Goal: Information Seeking & Learning: Check status

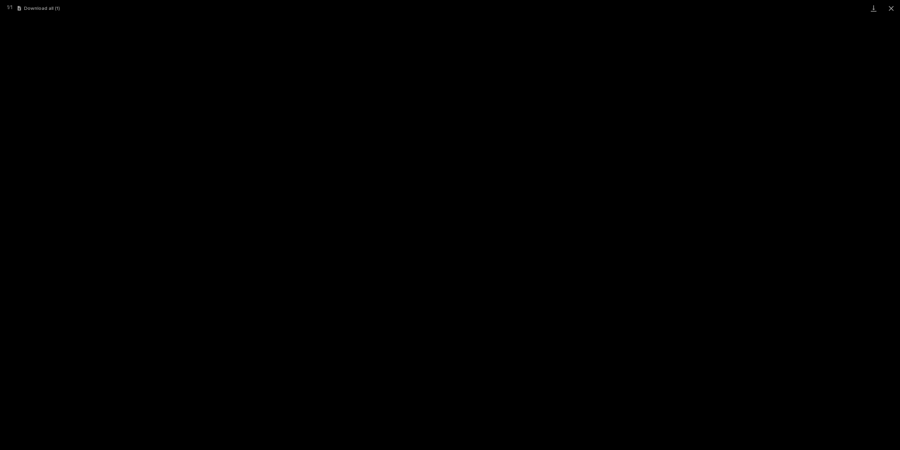
scroll to position [18, 0]
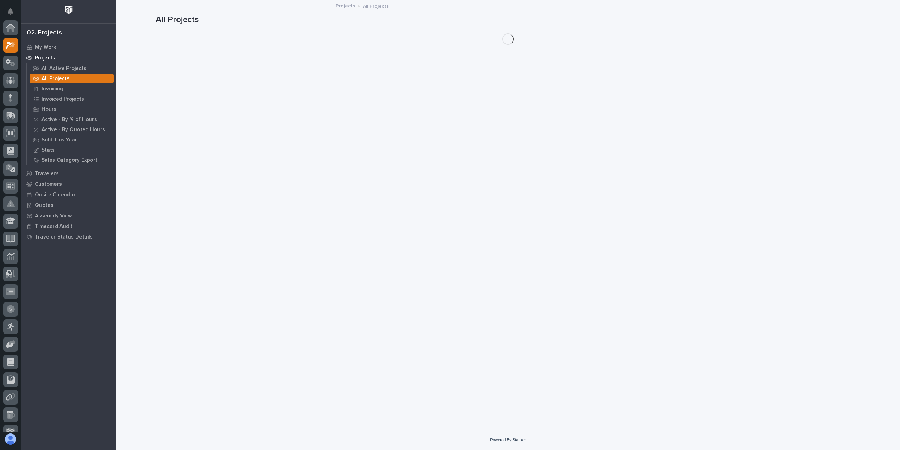
scroll to position [18, 0]
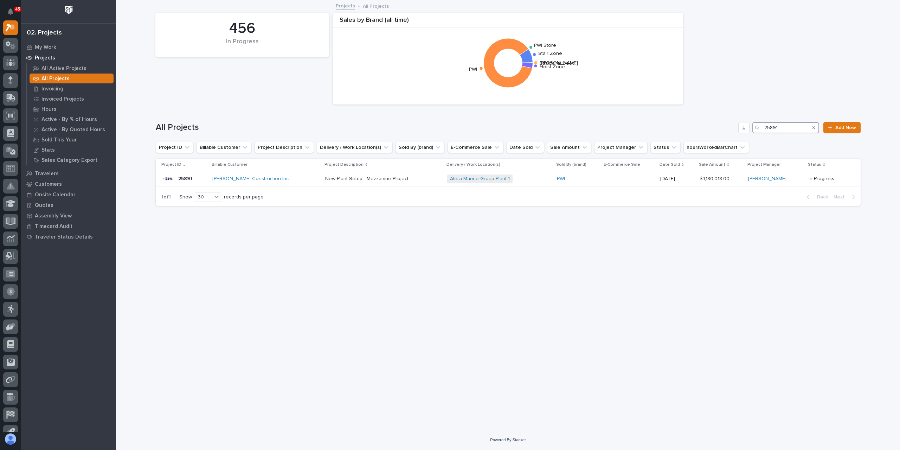
drag, startPoint x: 787, startPoint y: 127, endPoint x: 707, endPoint y: 124, distance: 80.6
click at [707, 124] on div "All Projects 25891 Add New" at bounding box center [508, 127] width 705 height 11
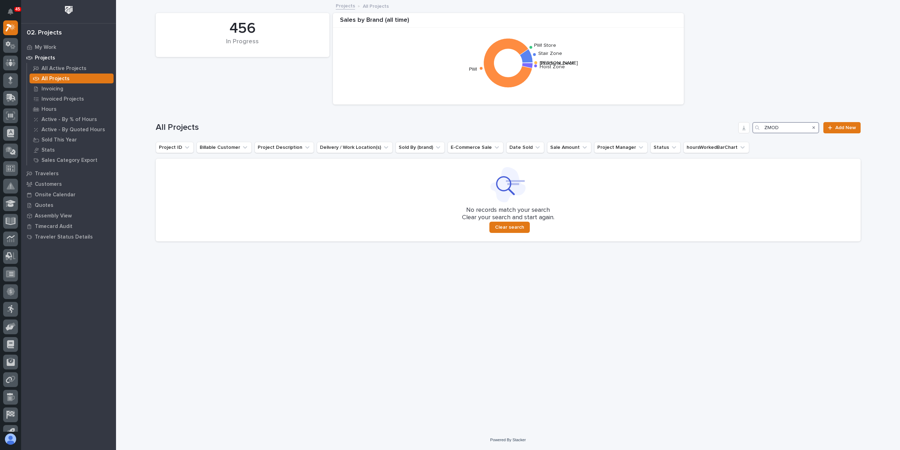
click at [767, 129] on input "ZMOD" at bounding box center [786, 127] width 67 height 11
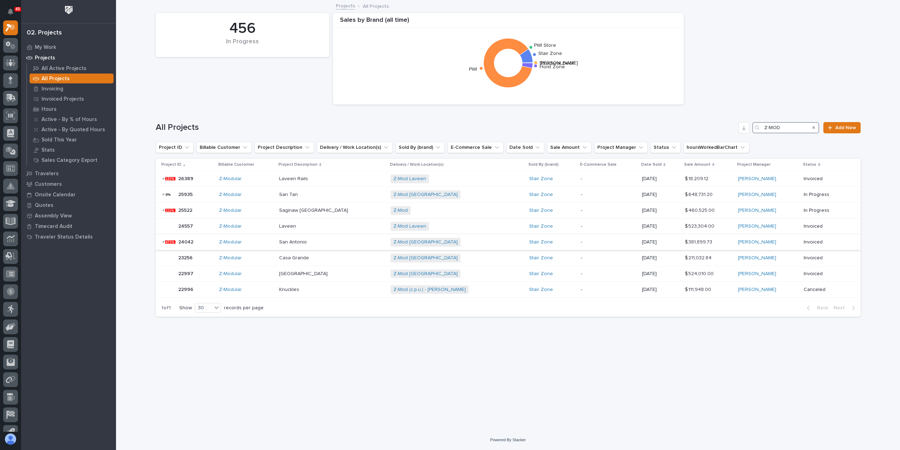
type input "Z-MOD"
click at [340, 242] on p at bounding box center [332, 242] width 106 height 6
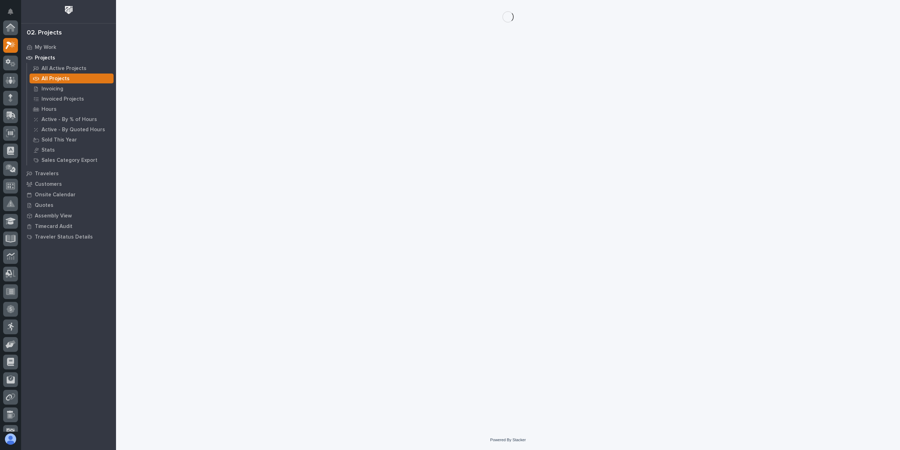
scroll to position [18, 0]
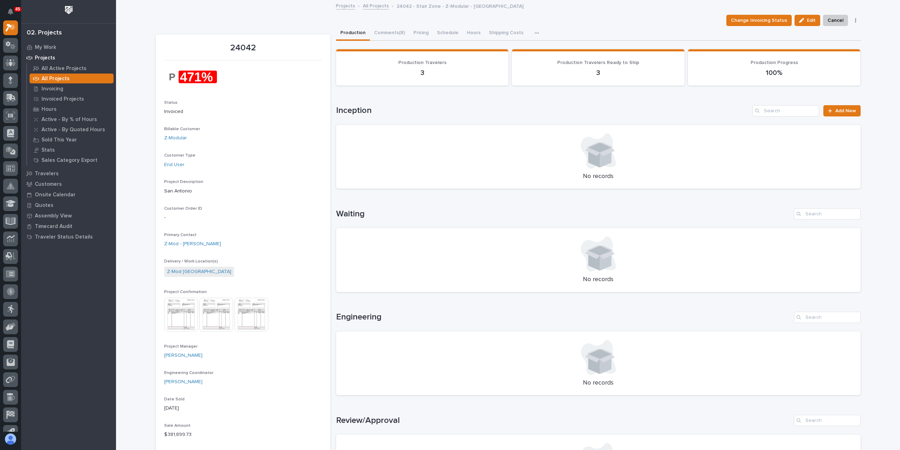
click at [179, 319] on img at bounding box center [181, 314] width 34 height 34
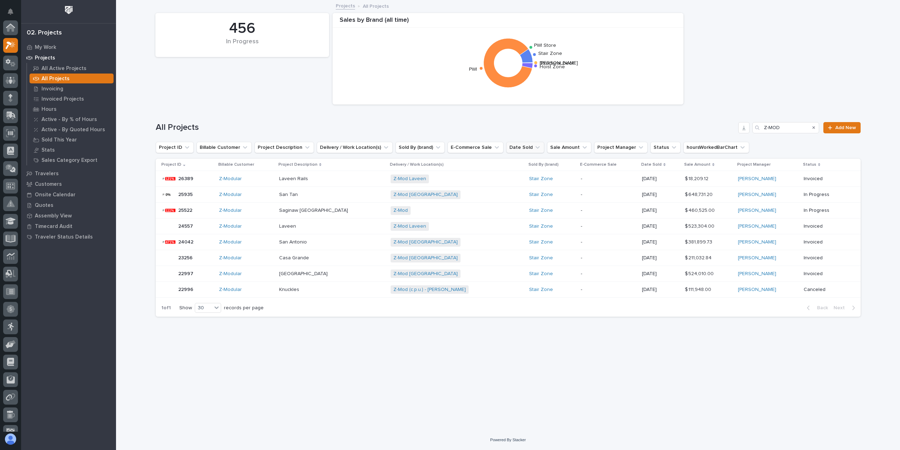
scroll to position [18, 0]
click at [266, 242] on div "Z-Modular" at bounding box center [246, 242] width 55 height 6
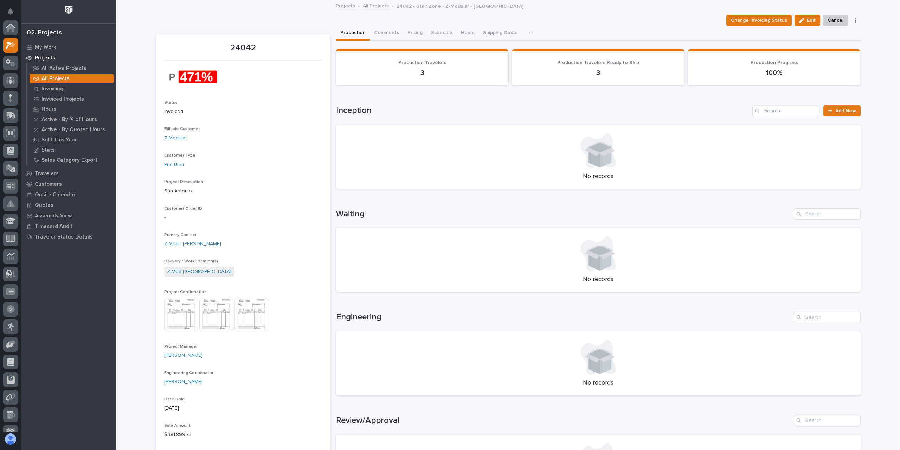
scroll to position [18, 0]
click at [472, 33] on button "Hours" at bounding box center [474, 33] width 22 height 15
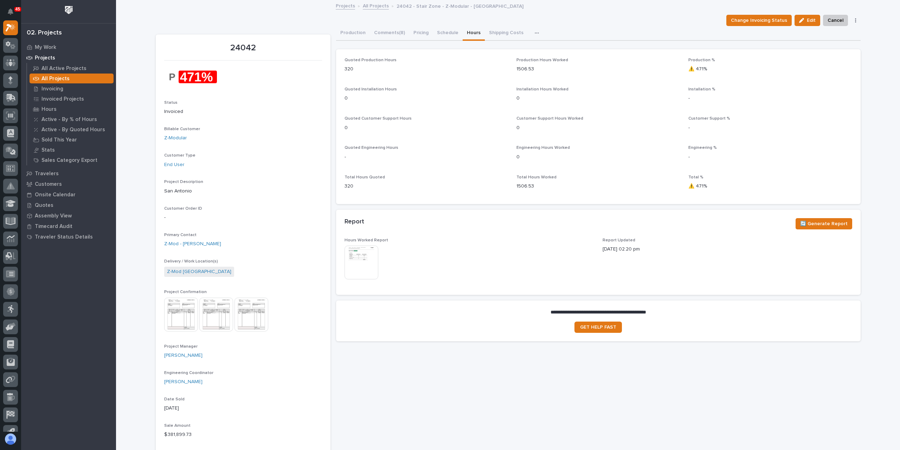
click at [363, 261] on img at bounding box center [362, 262] width 34 height 34
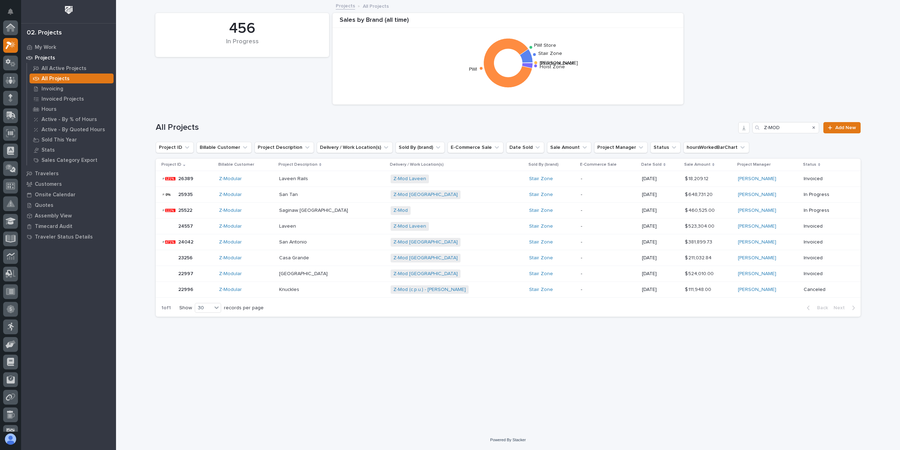
scroll to position [18, 0]
click at [262, 210] on div "Z-Modular" at bounding box center [246, 210] width 55 height 6
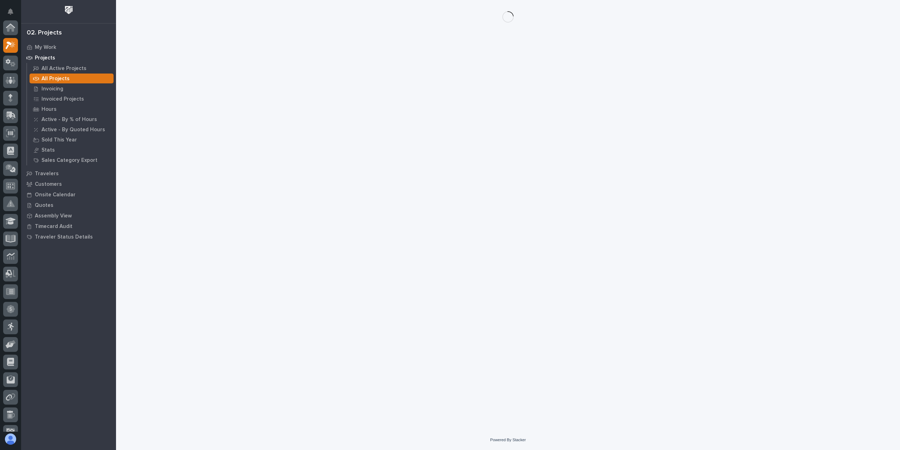
scroll to position [18, 0]
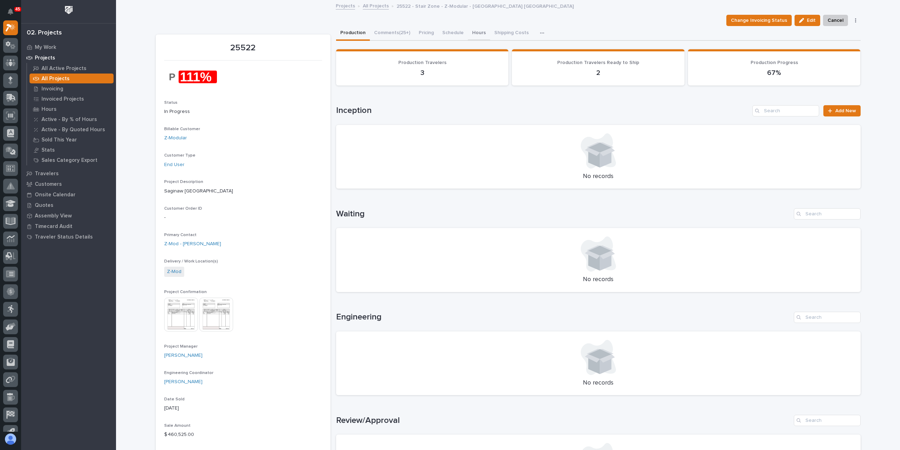
click at [476, 33] on button "Hours" at bounding box center [479, 33] width 22 height 15
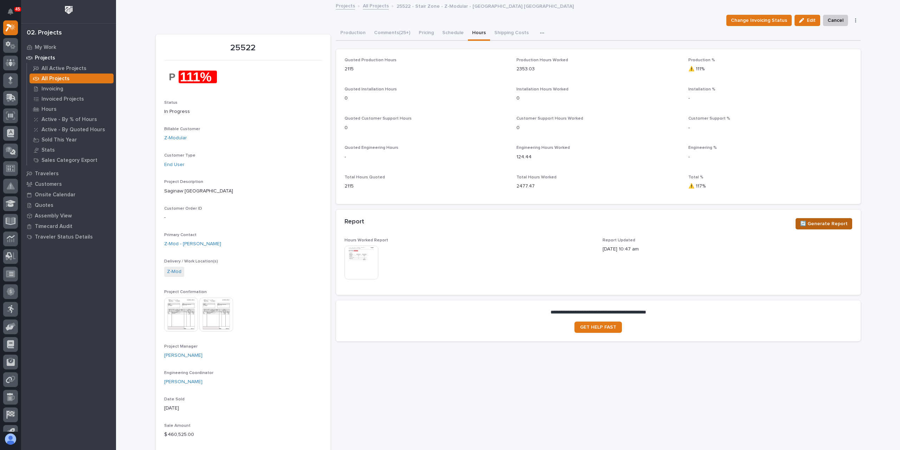
click at [832, 225] on span "🔄 Generate Report" at bounding box center [823, 223] width 47 height 8
click at [354, 31] on button "Production" at bounding box center [353, 33] width 34 height 15
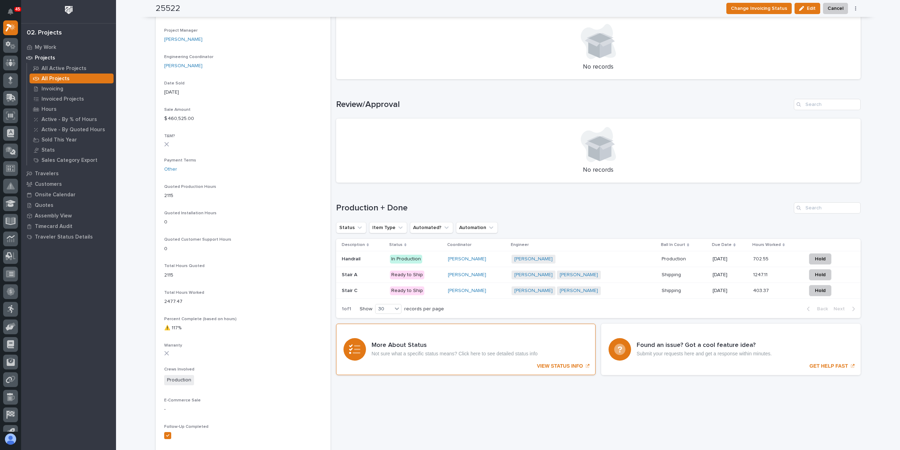
scroll to position [316, 0]
click at [592, 257] on div "[PERSON_NAME] + 0" at bounding box center [573, 258] width 123 height 9
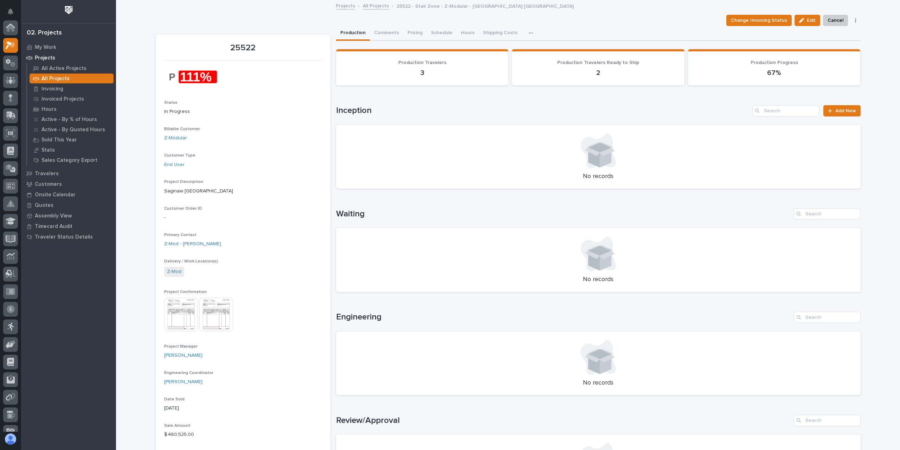
scroll to position [18, 0]
click at [175, 312] on img at bounding box center [181, 314] width 34 height 34
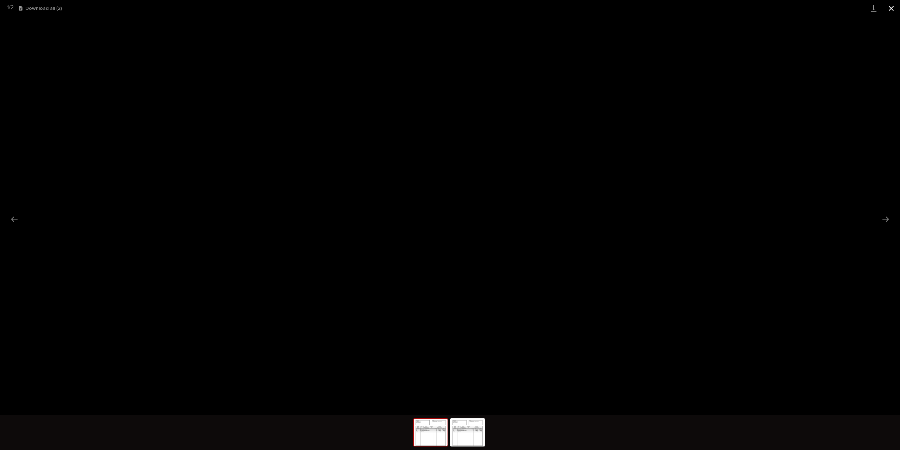
click at [895, 10] on button "Close gallery" at bounding box center [892, 8] width 18 height 17
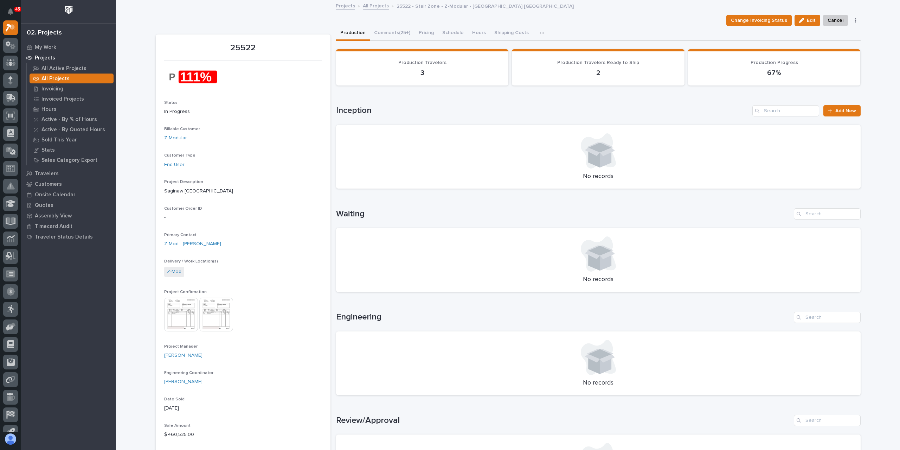
click at [218, 317] on img at bounding box center [216, 314] width 34 height 34
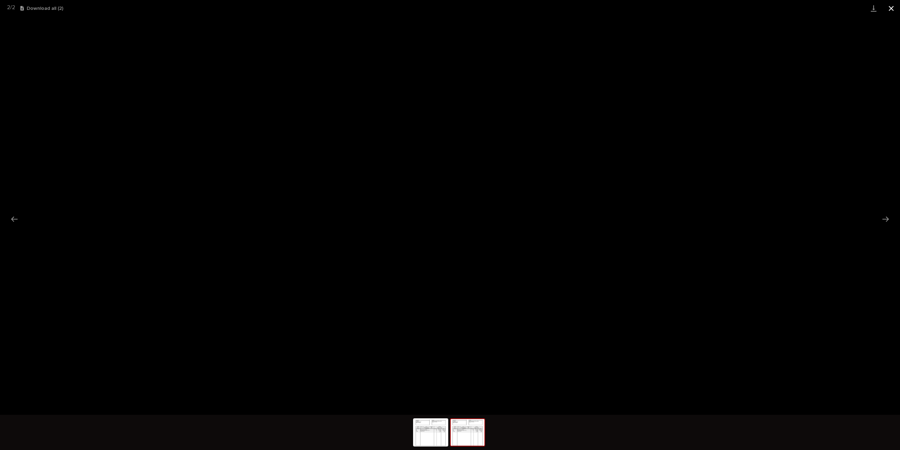
click at [893, 10] on button "Close gallery" at bounding box center [892, 8] width 18 height 17
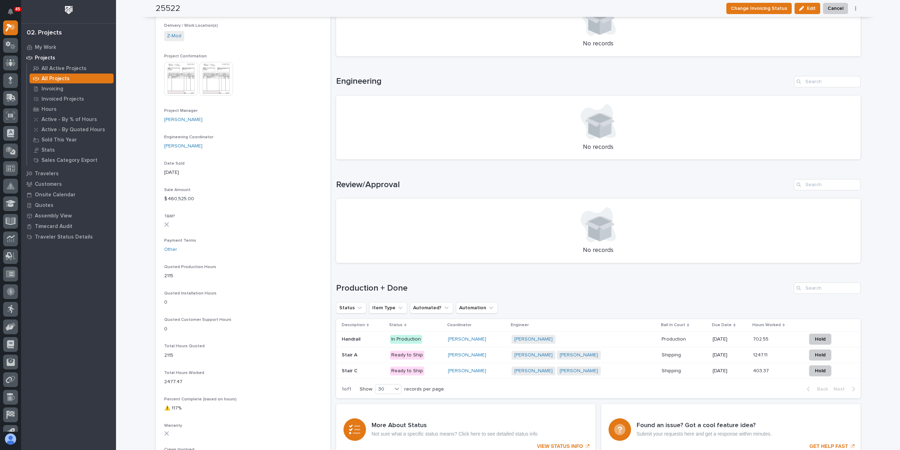
scroll to position [352, 0]
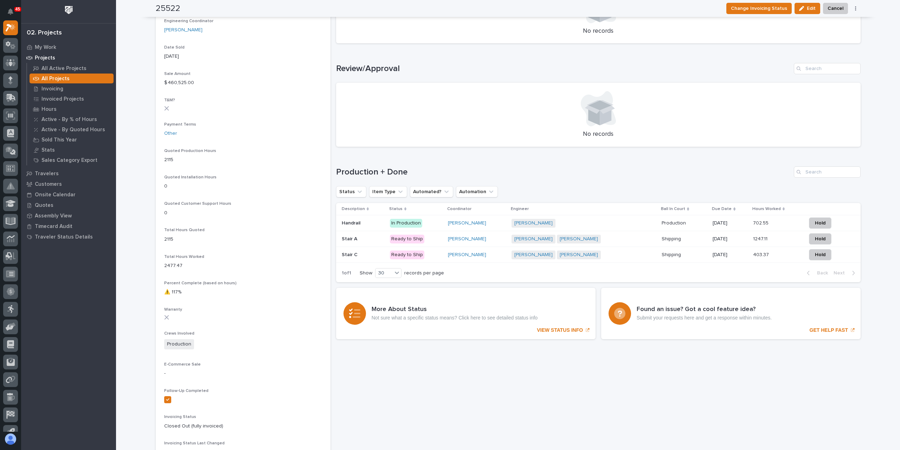
click at [599, 222] on div "[PERSON_NAME] + 0" at bounding box center [573, 223] width 123 height 9
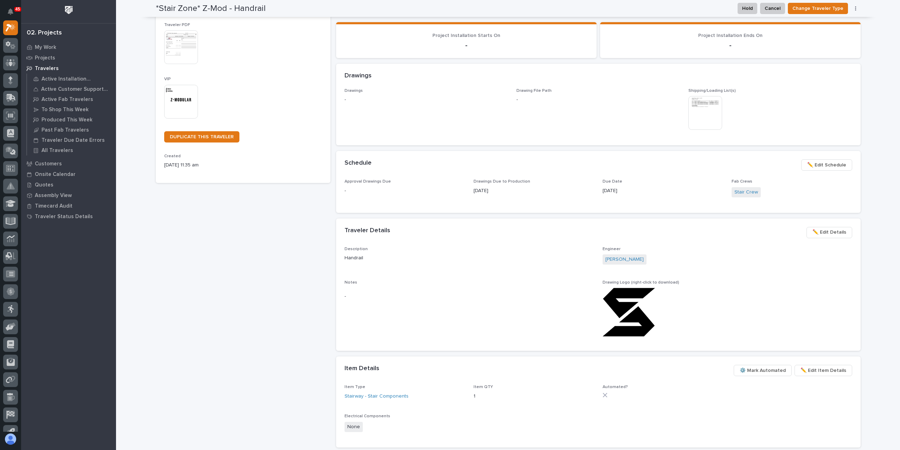
scroll to position [59, 0]
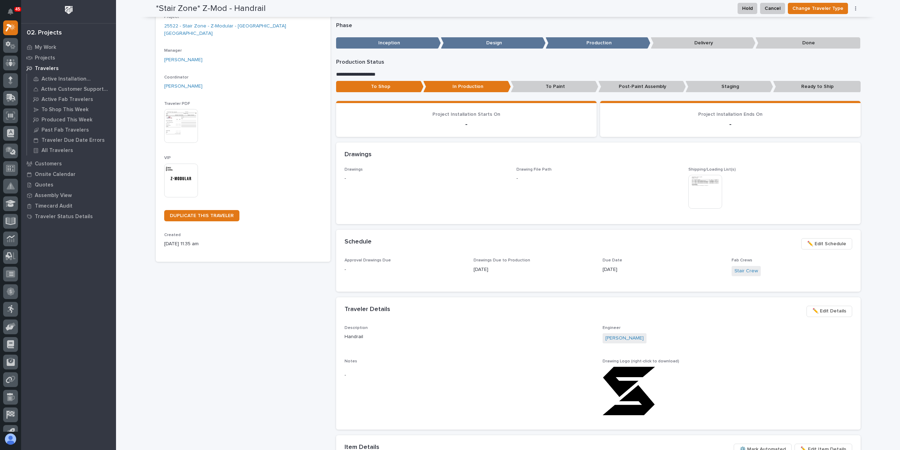
click at [701, 196] on img at bounding box center [706, 192] width 34 height 34
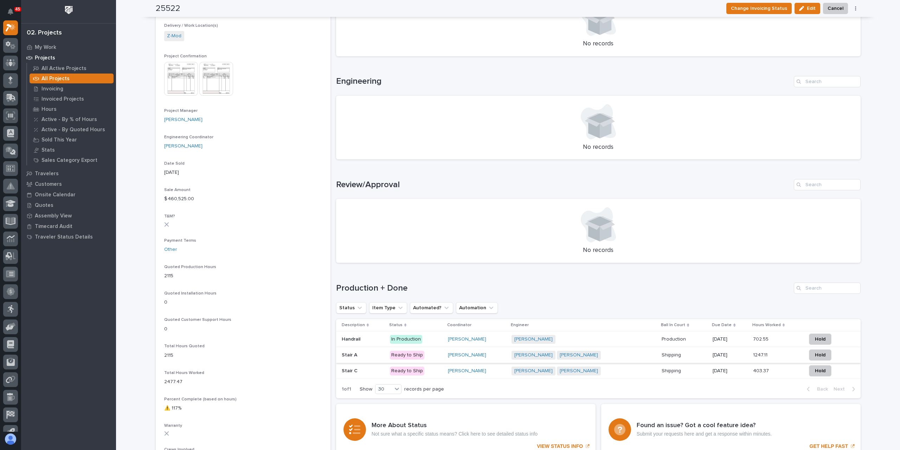
scroll to position [281, 0]
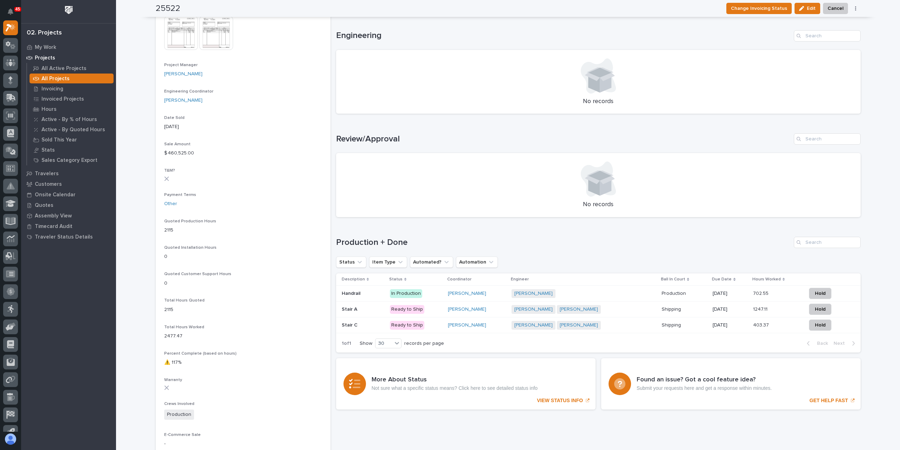
click at [436, 312] on p "Ready to Ship" at bounding box center [416, 309] width 52 height 9
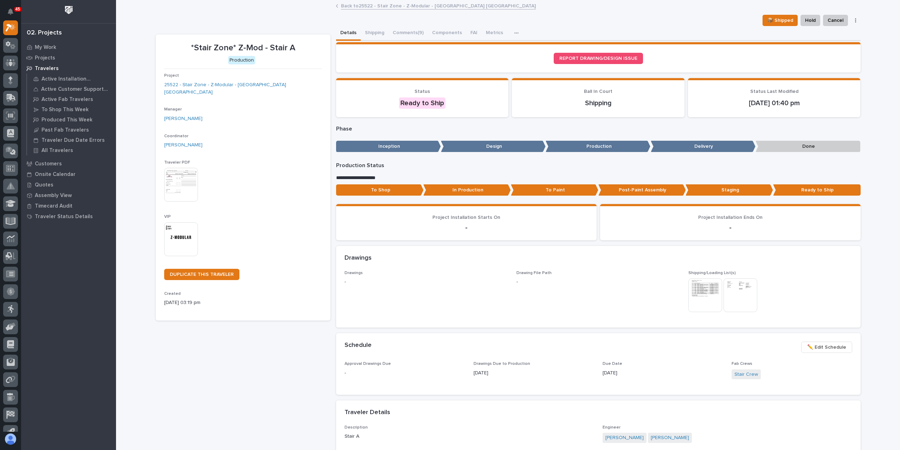
click at [514, 31] on icon "button" at bounding box center [516, 33] width 4 height 5
click at [370, 32] on button "Shipping" at bounding box center [375, 33] width 28 height 15
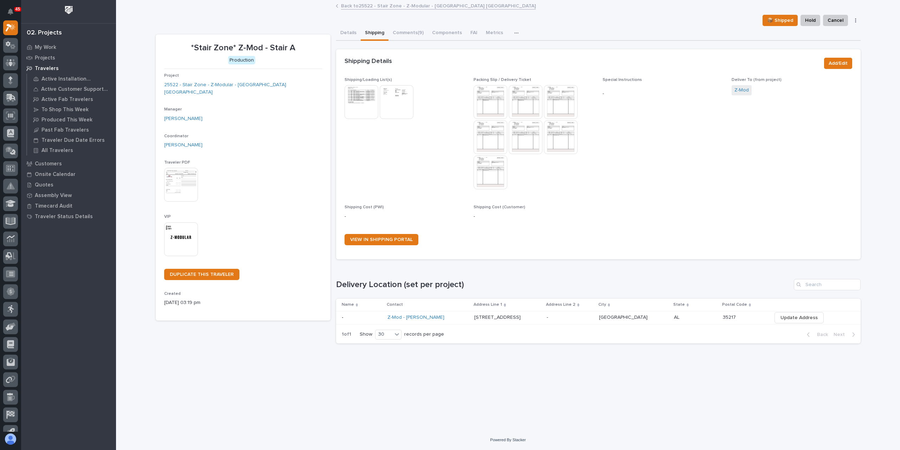
click at [363, 101] on img at bounding box center [362, 102] width 34 height 34
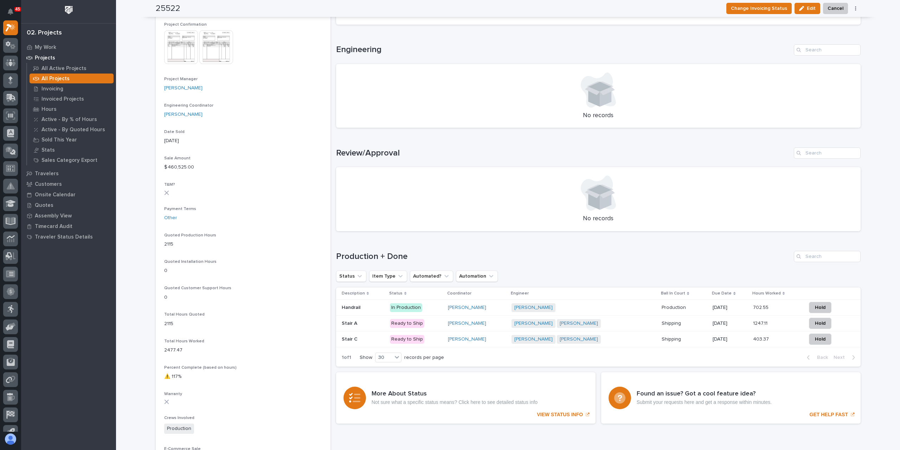
scroll to position [352, 0]
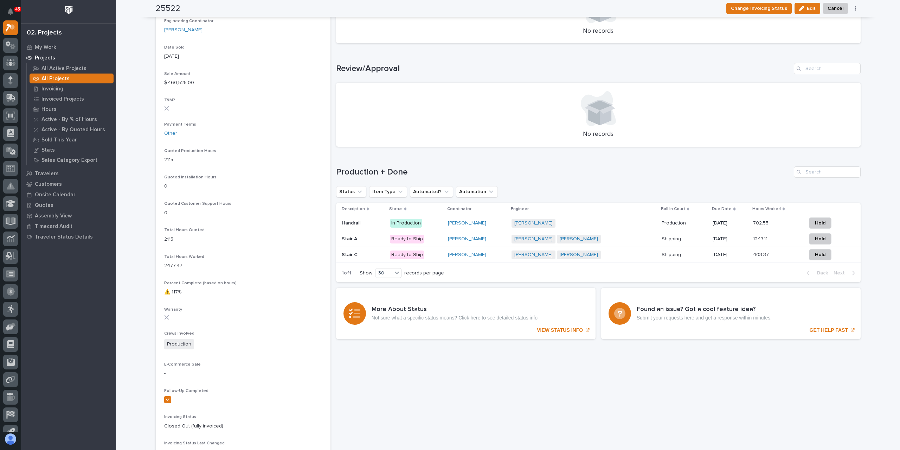
click at [361, 251] on div "Stair C Stair C" at bounding box center [363, 255] width 43 height 12
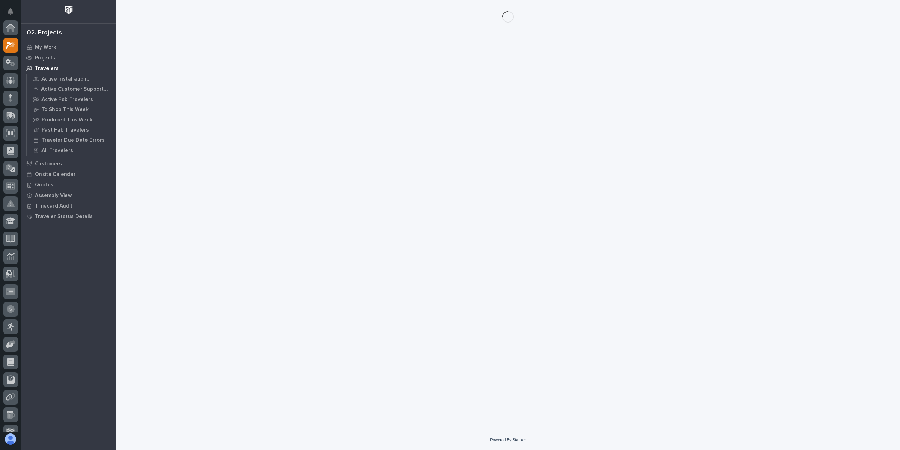
scroll to position [18, 0]
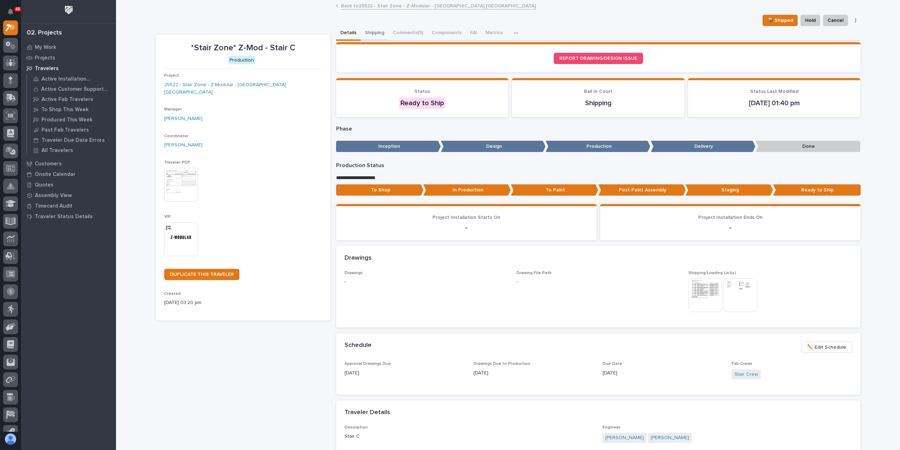
click at [376, 33] on button "Shipping" at bounding box center [375, 33] width 28 height 15
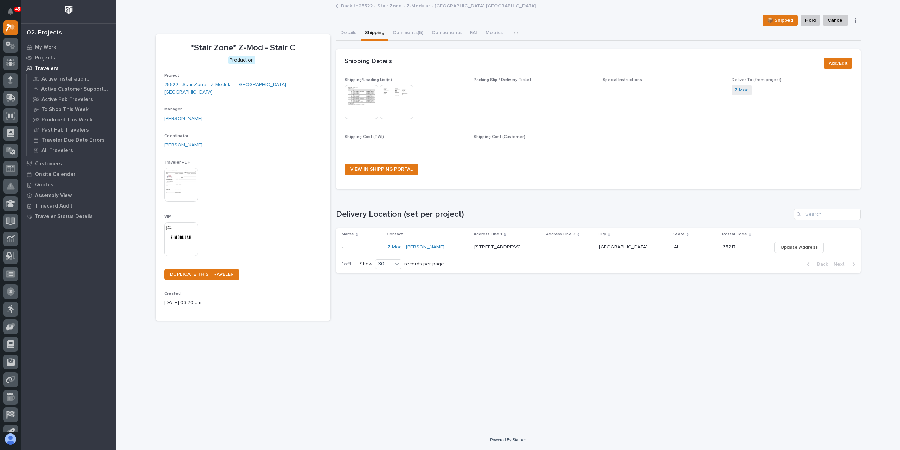
click at [364, 107] on img at bounding box center [362, 102] width 34 height 34
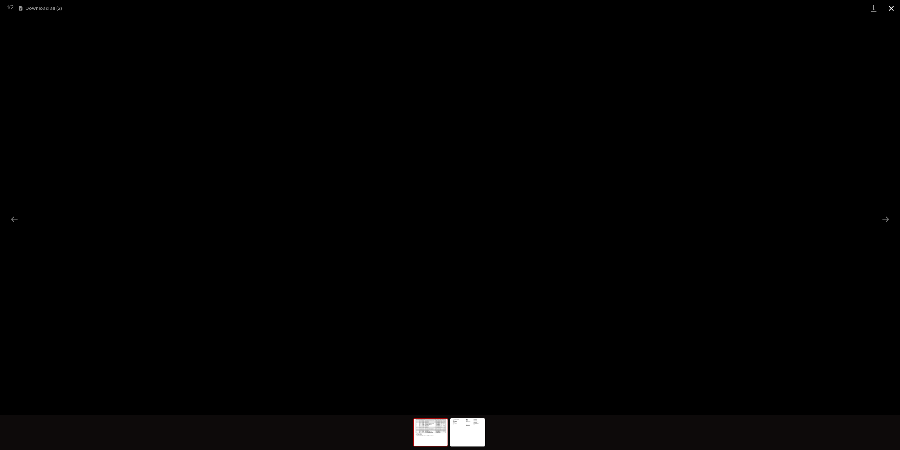
click at [892, 5] on button "Close gallery" at bounding box center [892, 8] width 18 height 17
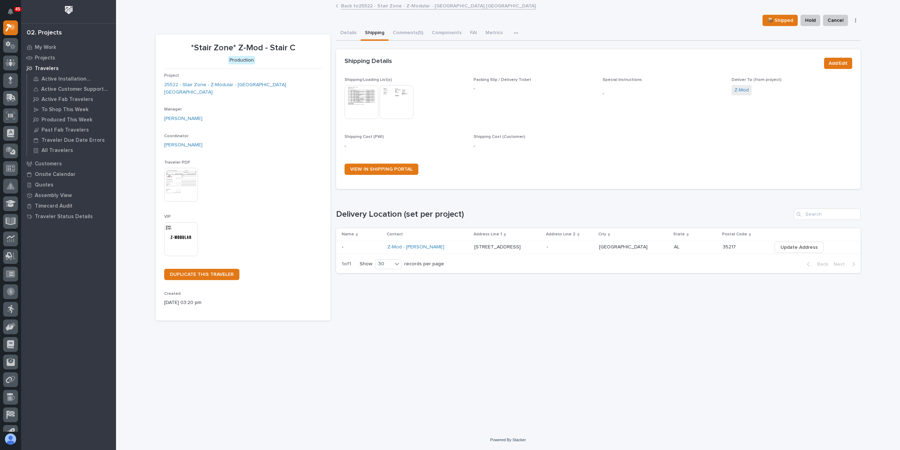
click at [342, 6] on link "Back to 25522 - Stair Zone - Z-Modular - [GEOGRAPHIC_DATA] [GEOGRAPHIC_DATA]" at bounding box center [438, 5] width 195 height 8
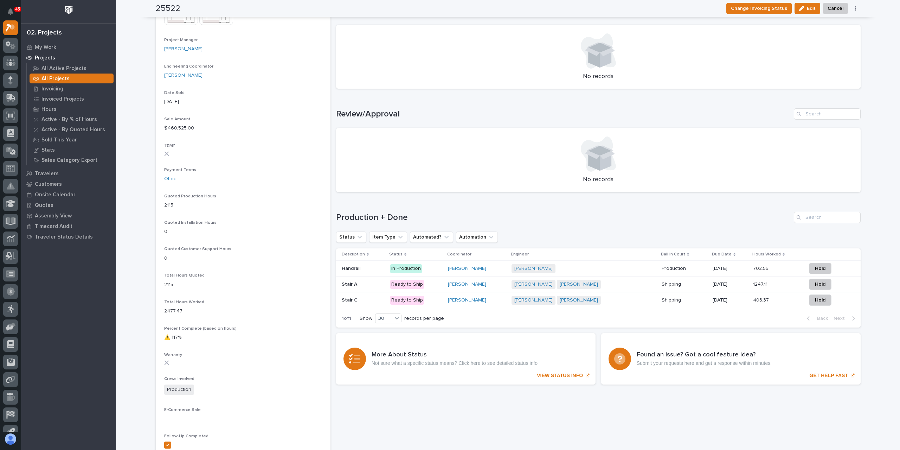
scroll to position [352, 0]
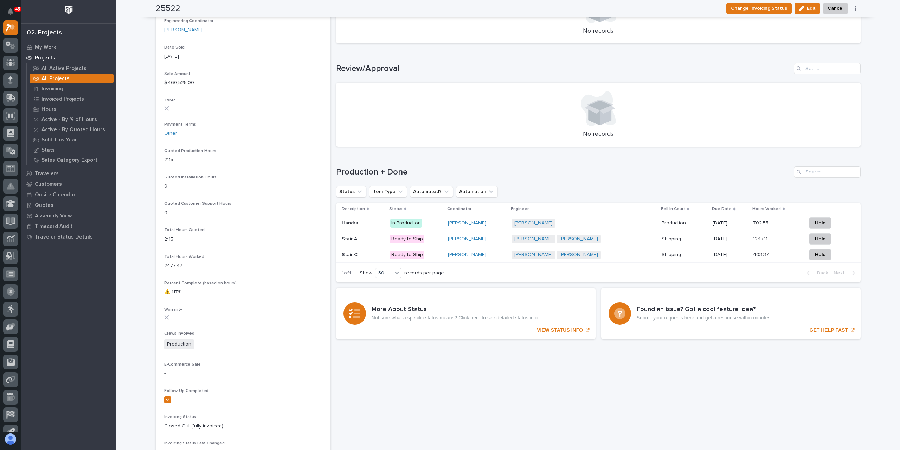
click at [618, 225] on div "[PERSON_NAME] + 0" at bounding box center [573, 223] width 123 height 9
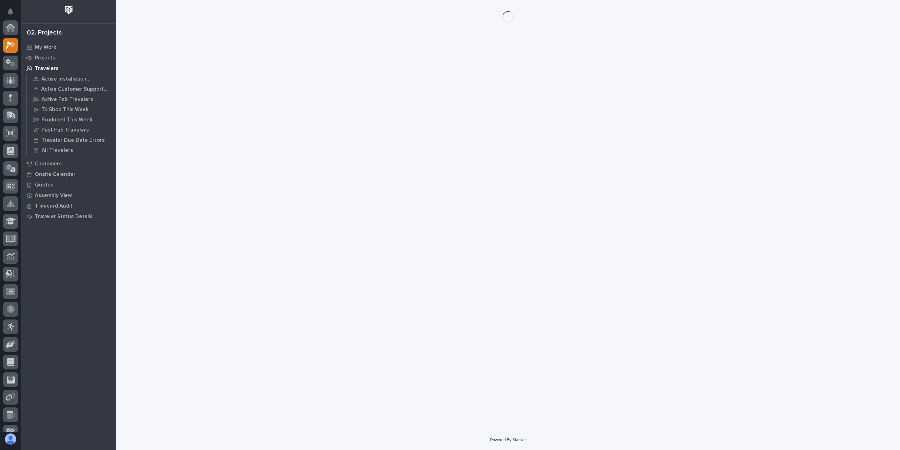
scroll to position [18, 0]
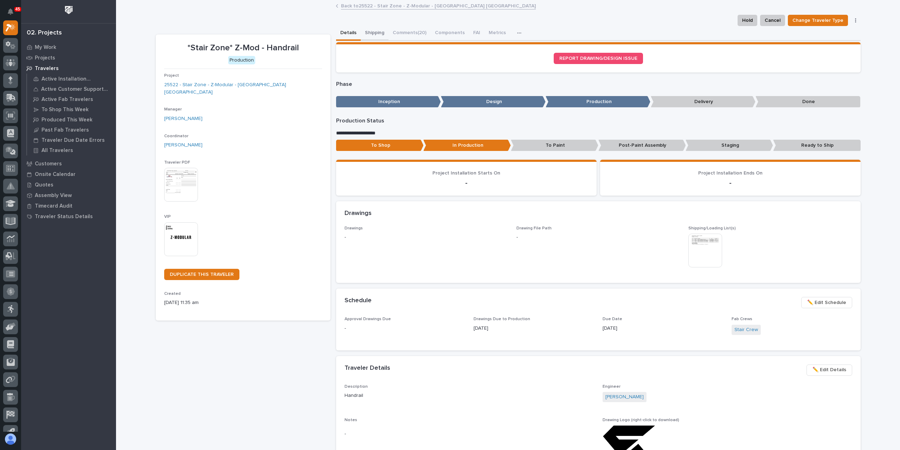
click at [361, 32] on button "Shipping" at bounding box center [375, 33] width 28 height 15
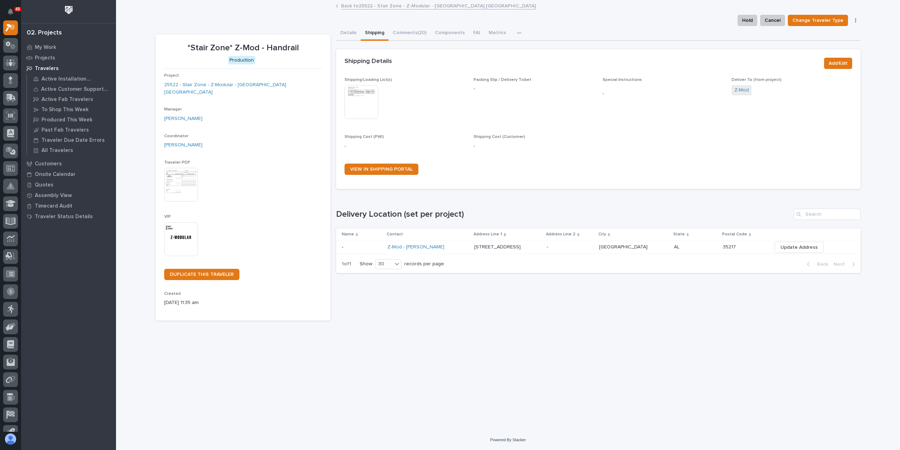
click at [365, 93] on img at bounding box center [362, 102] width 34 height 34
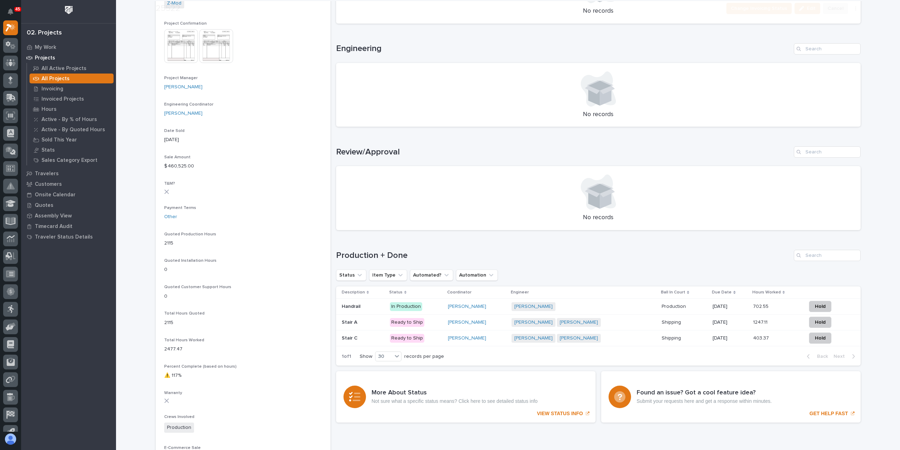
scroll to position [281, 0]
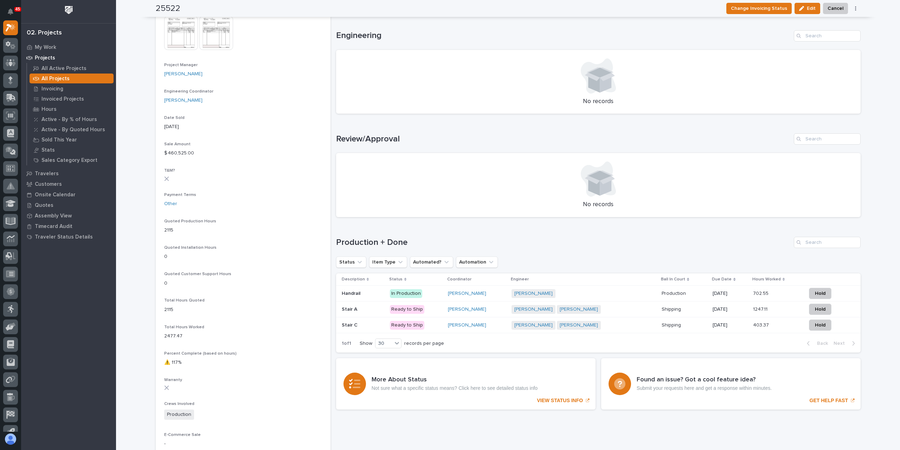
click at [437, 311] on p "Ready to Ship" at bounding box center [416, 309] width 52 height 9
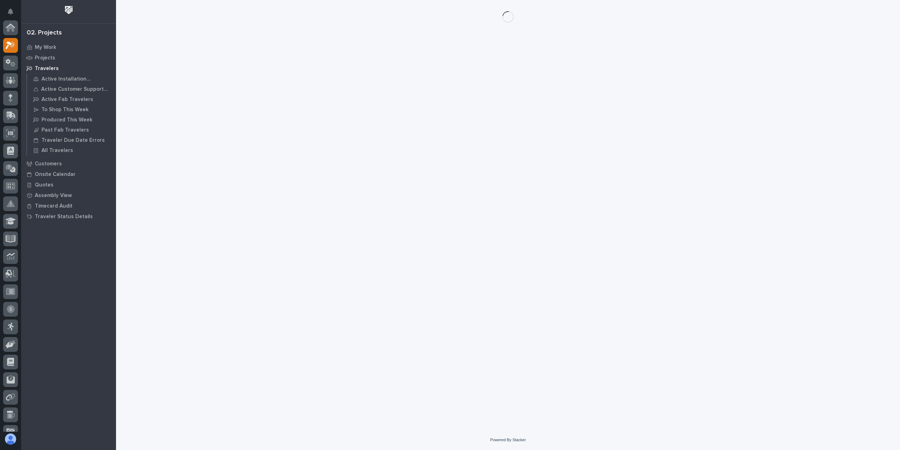
scroll to position [18, 0]
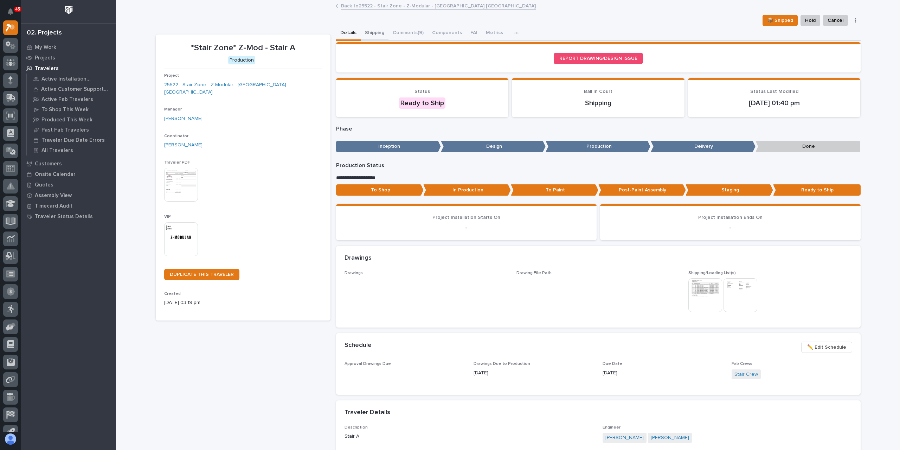
click at [372, 31] on button "Shipping" at bounding box center [375, 33] width 28 height 15
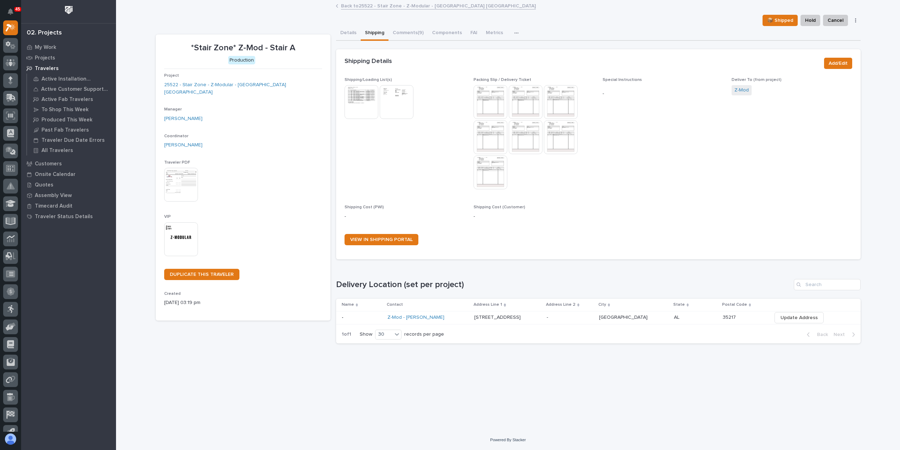
click at [360, 108] on img at bounding box center [362, 102] width 34 height 34
